Goal: Navigation & Orientation: Find specific page/section

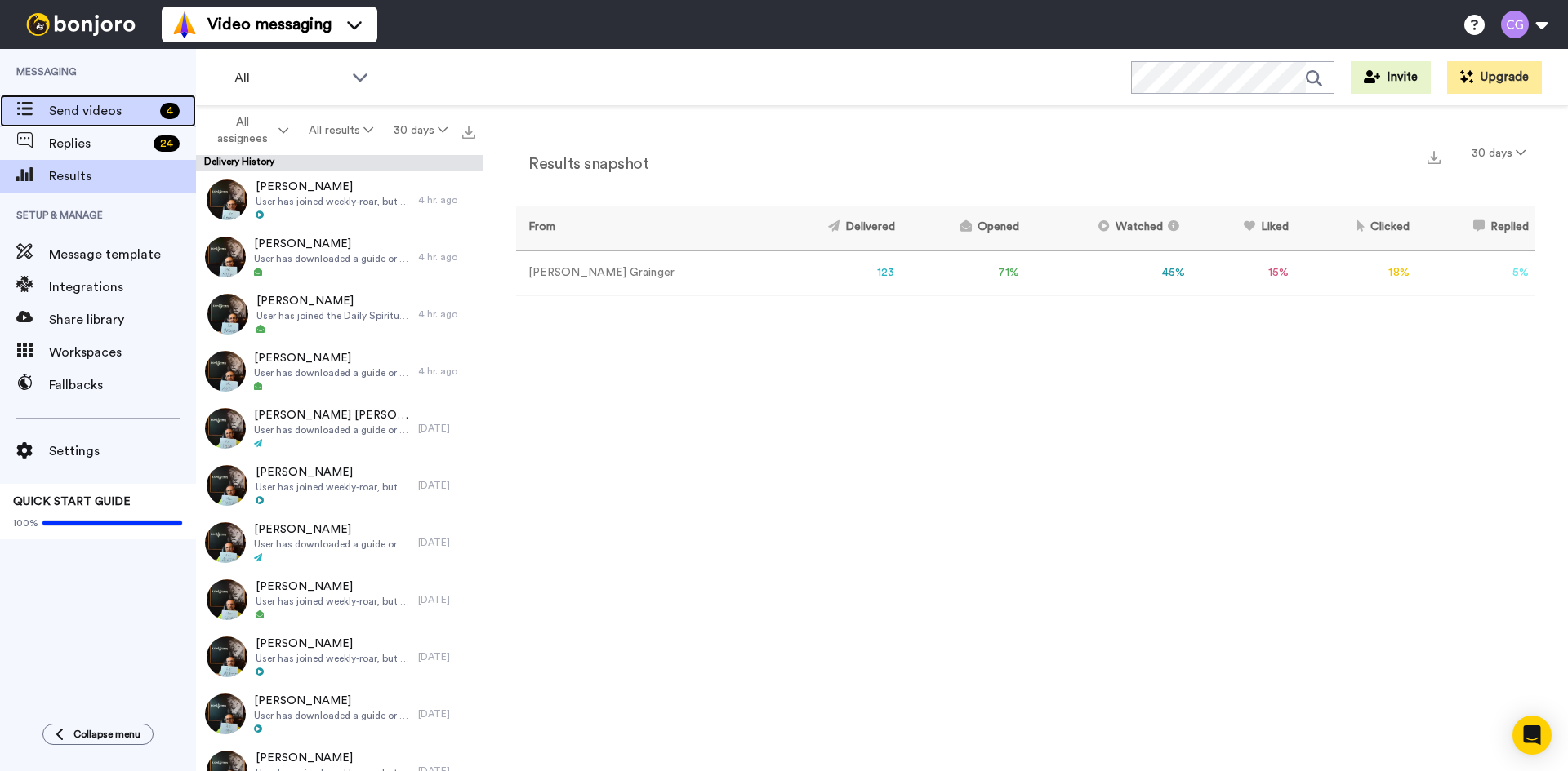
click at [135, 107] on span "Send videos" at bounding box center [102, 112] width 105 height 20
